Goal: Information Seeking & Learning: Check status

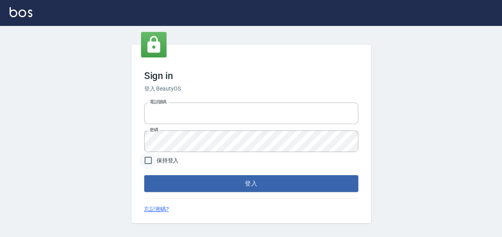
type input "22257997"
click at [144, 160] on input "保持登入" at bounding box center [148, 160] width 17 height 17
checkbox input "true"
drag, startPoint x: 182, startPoint y: 196, endPoint x: 192, endPoint y: 190, distance: 12.5
click at [182, 196] on div "Sign in 登入 BeautyOS 電話號碼 [PHONE_NUMBER] 電話號碼 密碼 密碼 保持登入 登入 忘記密碼?" at bounding box center [250, 134] width 239 height 178
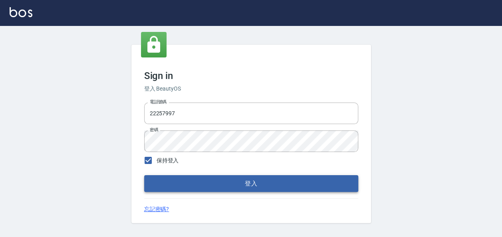
click at [255, 178] on button "登入" at bounding box center [251, 183] width 214 height 17
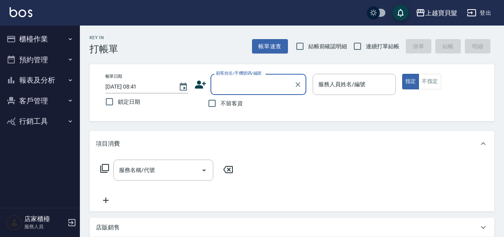
click at [315, 50] on span "結帳前確認明細" at bounding box center [327, 46] width 39 height 8
click at [308, 50] on input "結帳前確認明細" at bounding box center [299, 46] width 17 height 17
checkbox input "true"
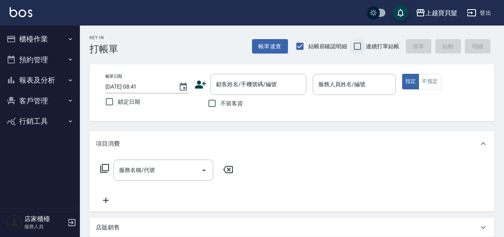
click at [357, 44] on input "連續打單結帳" at bounding box center [357, 46] width 17 height 17
checkbox input "true"
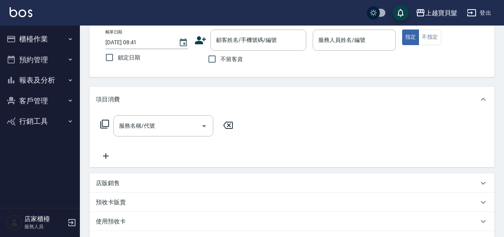
scroll to position [80, 0]
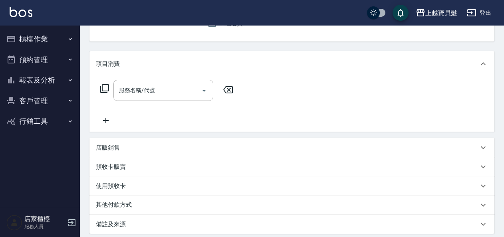
click at [43, 57] on button "預約管理" at bounding box center [39, 59] width 73 height 21
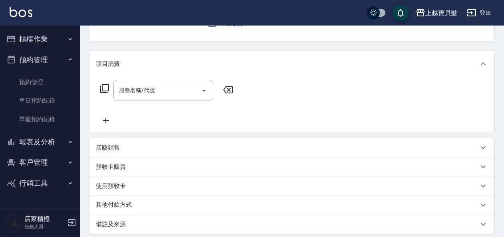
click at [51, 145] on button "報表及分析" at bounding box center [39, 142] width 73 height 21
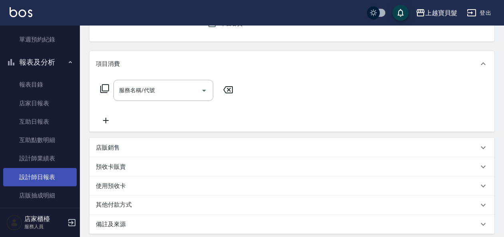
click at [49, 172] on link "設計師日報表" at bounding box center [39, 177] width 73 height 18
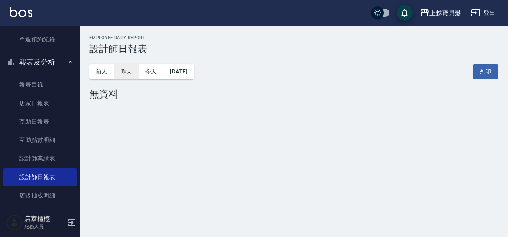
drag, startPoint x: 126, startPoint y: 82, endPoint x: 121, endPoint y: 69, distance: 14.4
click at [124, 79] on div "前天 昨天 今天 2025/09/11 列印" at bounding box center [293, 72] width 409 height 34
click at [121, 69] on button "昨天" at bounding box center [126, 71] width 25 height 15
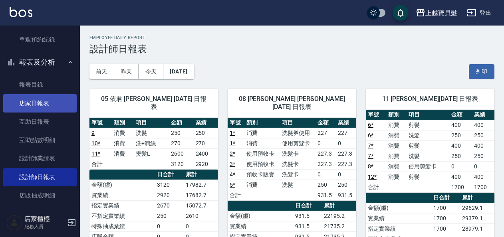
click at [40, 106] on link "店家日報表" at bounding box center [39, 103] width 73 height 18
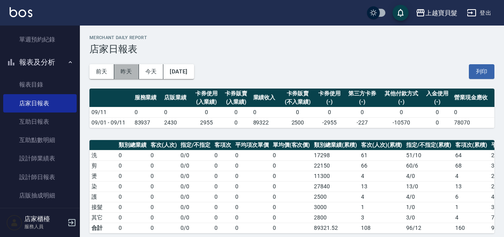
click at [127, 70] on button "昨天" at bounding box center [126, 71] width 25 height 15
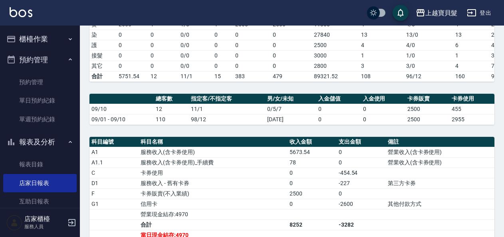
scroll to position [112, 0]
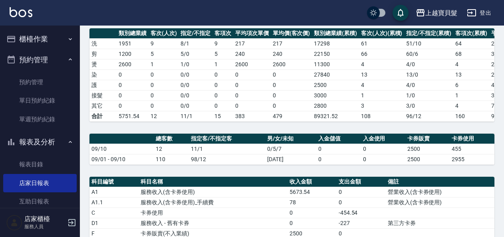
click at [34, 45] on button "櫃檯作業" at bounding box center [39, 39] width 73 height 21
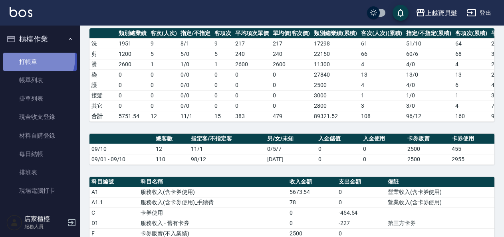
click at [35, 59] on link "打帳單" at bounding box center [39, 62] width 73 height 18
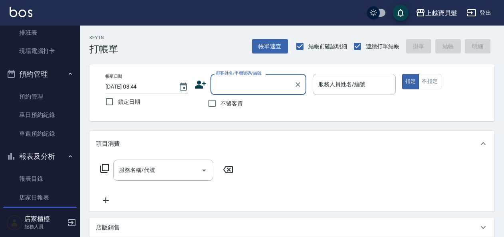
scroll to position [239, 0]
